Goal: Information Seeking & Learning: Learn about a topic

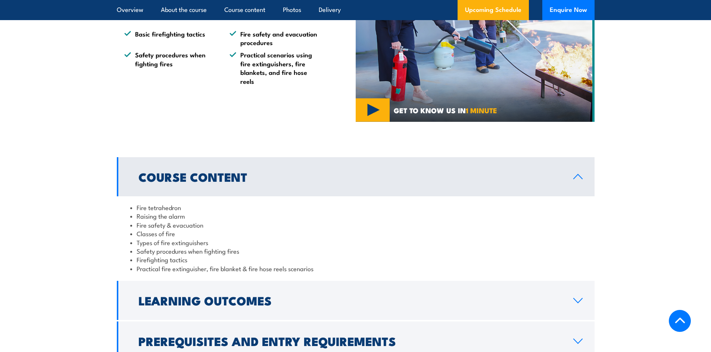
scroll to position [709, 0]
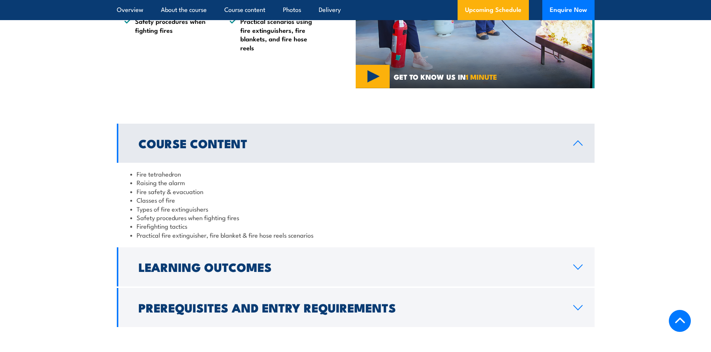
click at [576, 264] on icon at bounding box center [578, 267] width 10 height 6
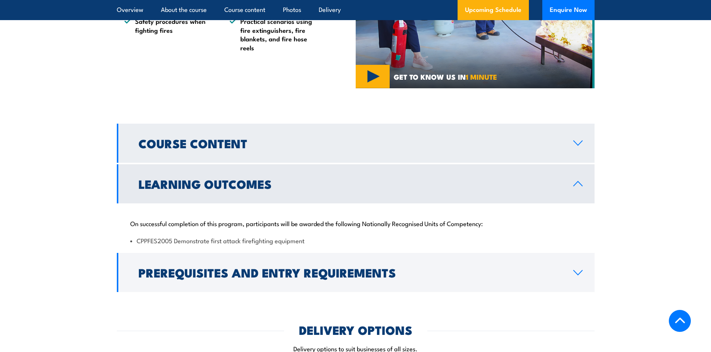
click at [581, 141] on icon at bounding box center [578, 143] width 10 height 6
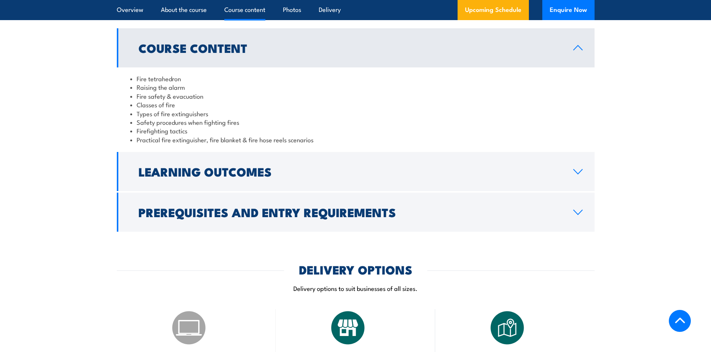
scroll to position [821, 0]
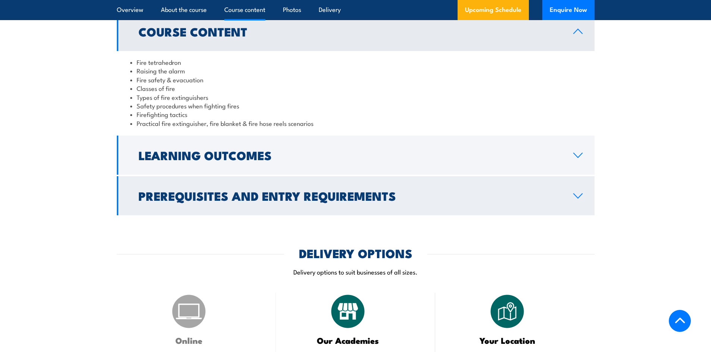
drag, startPoint x: 595, startPoint y: 197, endPoint x: 588, endPoint y: 197, distance: 6.7
click at [592, 197] on section "Course Content Fire tetrahedron Raising the alarm Fire safety & evacuation Clas…" at bounding box center [355, 114] width 711 height 204
click at [581, 194] on icon at bounding box center [578, 196] width 10 height 6
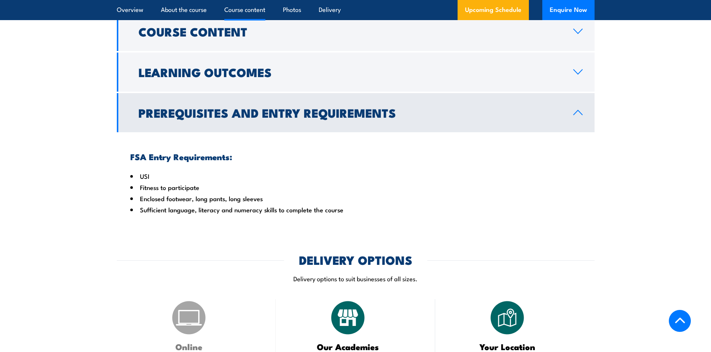
click at [577, 110] on icon at bounding box center [577, 112] width 9 height 4
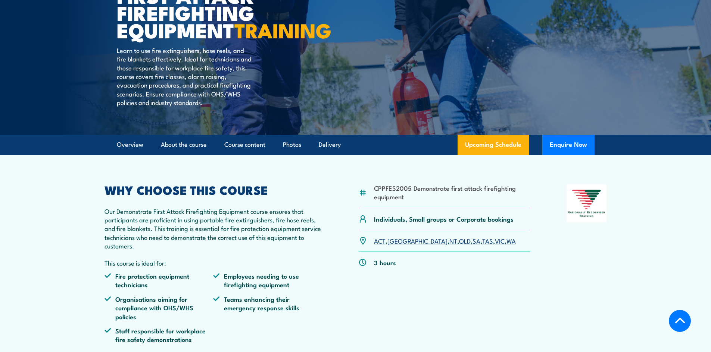
scroll to position [112, 0]
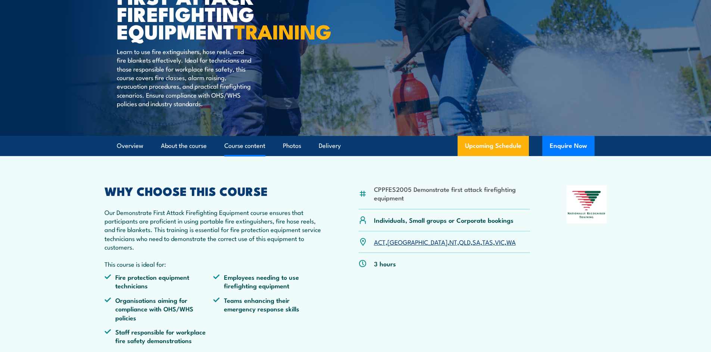
click at [239, 156] on link "Course content" at bounding box center [244, 146] width 41 height 20
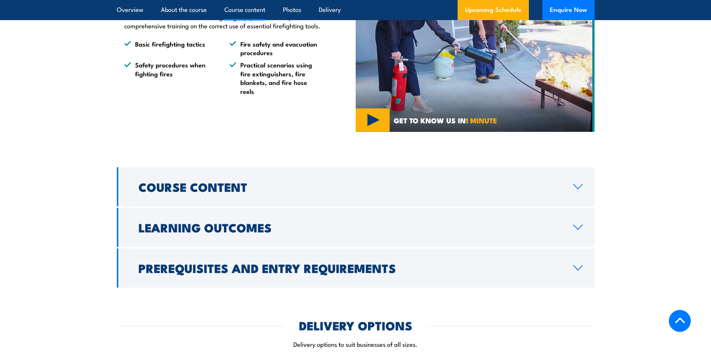
scroll to position [783, 0]
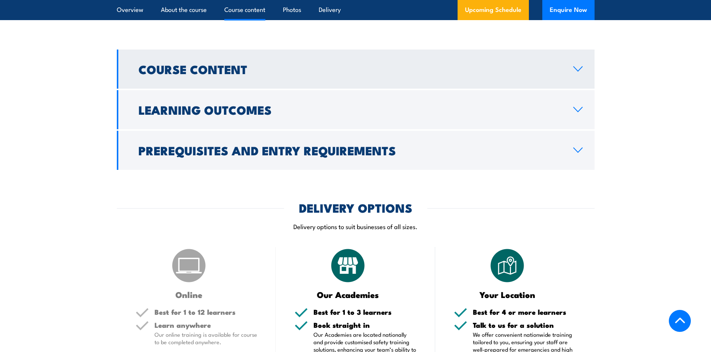
click at [186, 68] on h2 "Course Content" at bounding box center [349, 69] width 423 height 10
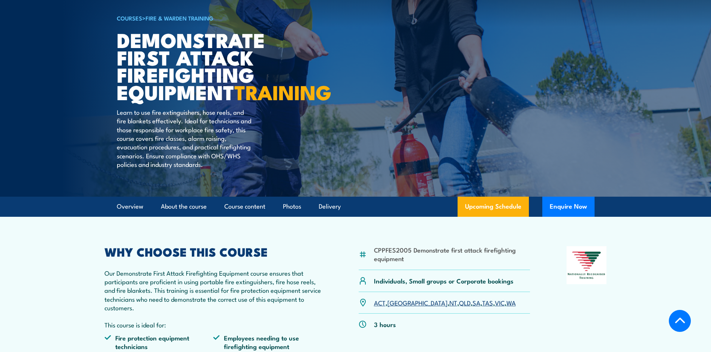
scroll to position [149, 0]
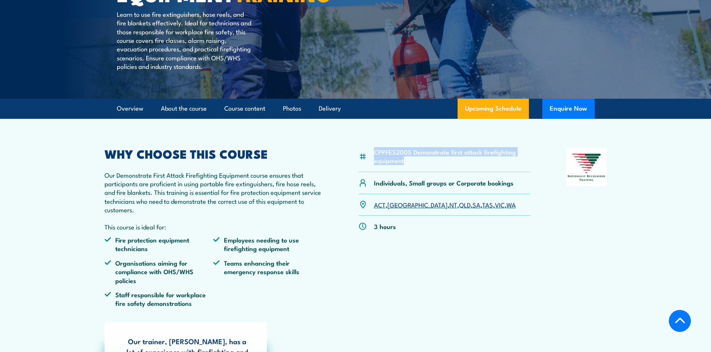
drag, startPoint x: 374, startPoint y: 169, endPoint x: 404, endPoint y: 180, distance: 31.0
click at [404, 165] on li "CPPFES2005 Demonstrate first attack firefighting equipment" at bounding box center [452, 157] width 156 height 18
copy li "CPPFES2005 Demonstrate first attack firefighting equipment"
